Goal: Information Seeking & Learning: Learn about a topic

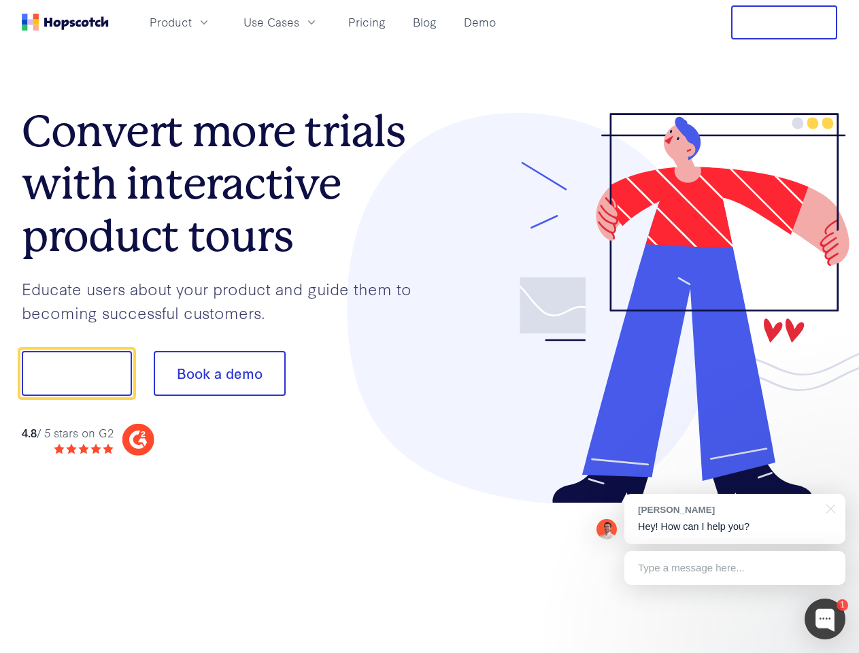
click at [430, 326] on div at bounding box center [634, 308] width 408 height 391
click at [192, 22] on span "Product" at bounding box center [171, 22] width 42 height 17
click at [299, 22] on span "Use Cases" at bounding box center [271, 22] width 56 height 17
click at [784, 22] on button "Free Trial" at bounding box center [784, 22] width 106 height 34
click at [76, 373] on button "Show me!" at bounding box center [77, 373] width 110 height 45
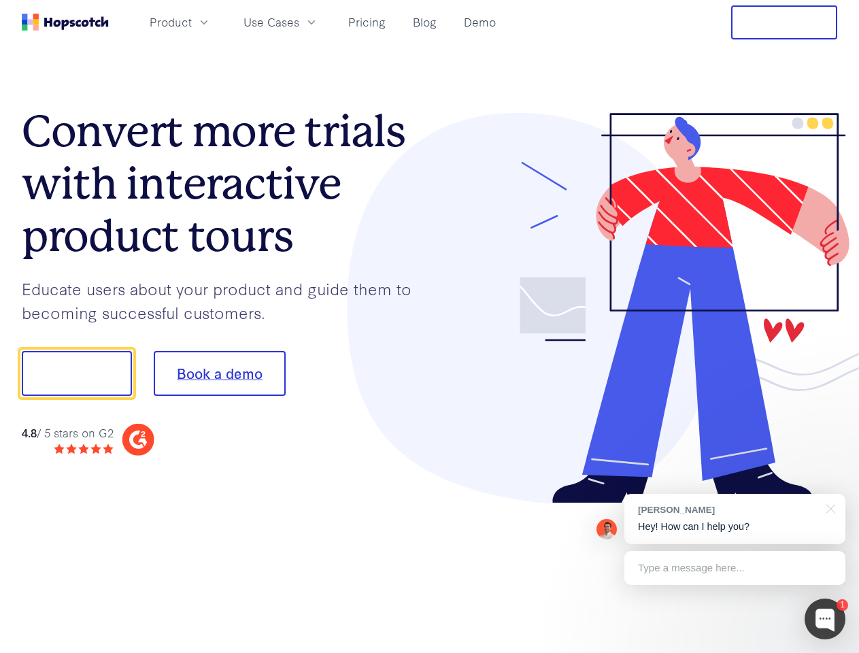
click at [219, 373] on button "Book a demo" at bounding box center [220, 373] width 132 height 45
click at [825, 619] on div at bounding box center [824, 618] width 41 height 41
click at [734, 519] on div "[PERSON_NAME] Hey! How can I help you?" at bounding box center [734, 519] width 221 height 50
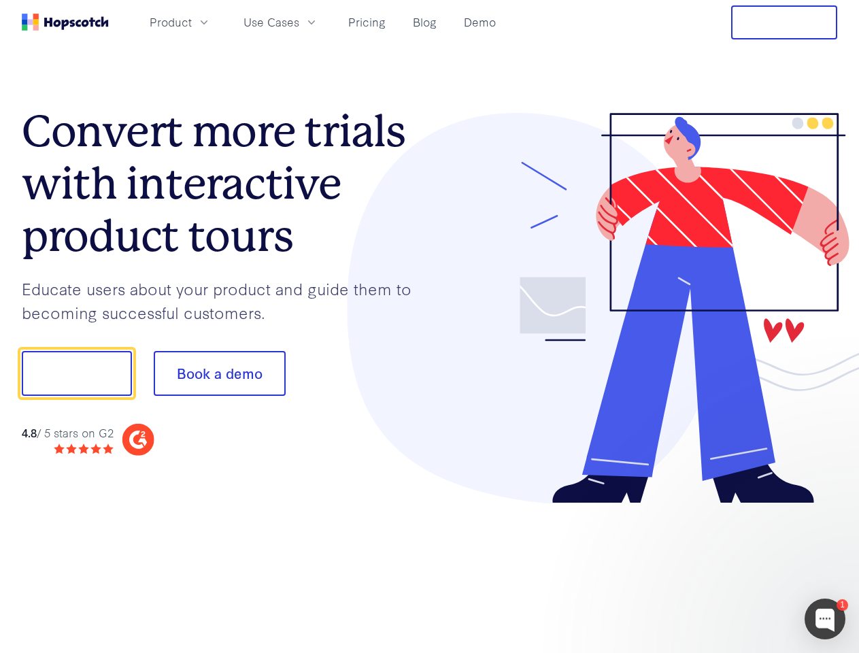
click at [828, 507] on div at bounding box center [717, 372] width 255 height 454
click at [734, 568] on div at bounding box center [717, 462] width 255 height 271
